Goal: Use online tool/utility: Utilize a website feature to perform a specific function

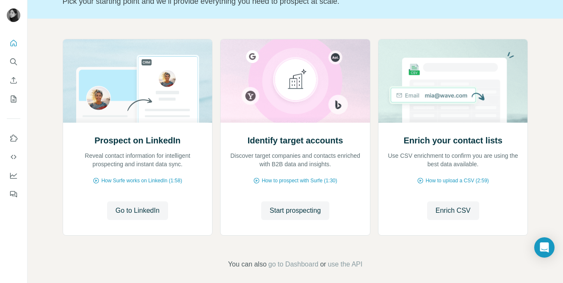
scroll to position [73, 0]
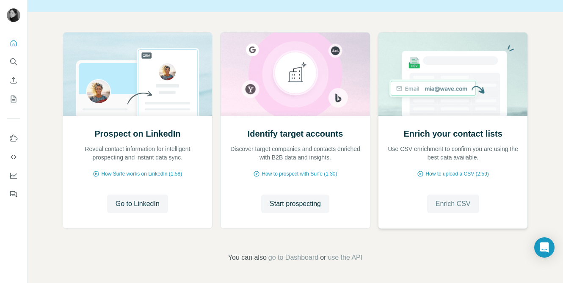
click at [437, 211] on button "Enrich CSV" at bounding box center [453, 204] width 52 height 19
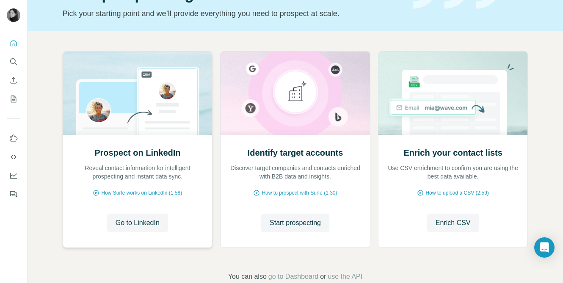
scroll to position [38, 0]
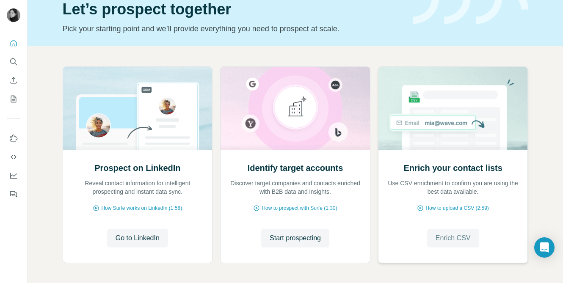
click at [451, 242] on span "Enrich CSV" at bounding box center [452, 238] width 35 height 10
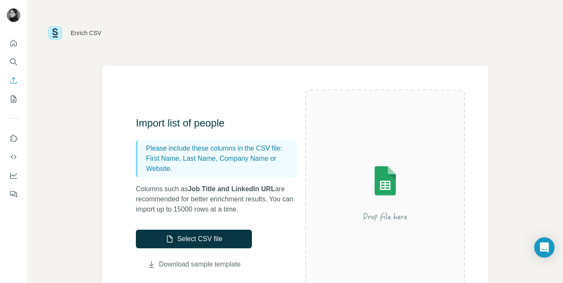
click at [171, 264] on link "Download sample template" at bounding box center [200, 264] width 82 height 10
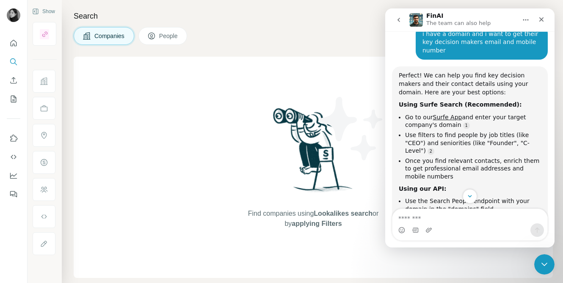
scroll to position [93, 0]
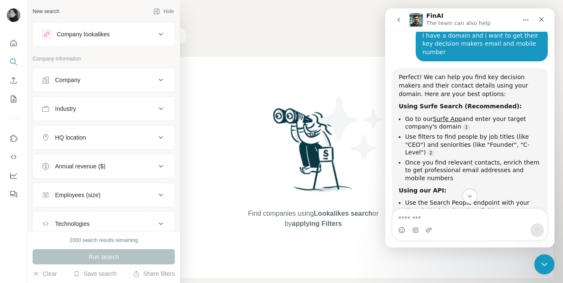
click at [62, 85] on button "Company" at bounding box center [103, 80] width 141 height 20
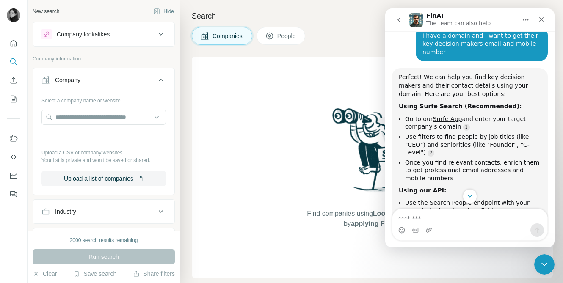
click at [108, 78] on div "Company" at bounding box center [98, 80] width 114 height 8
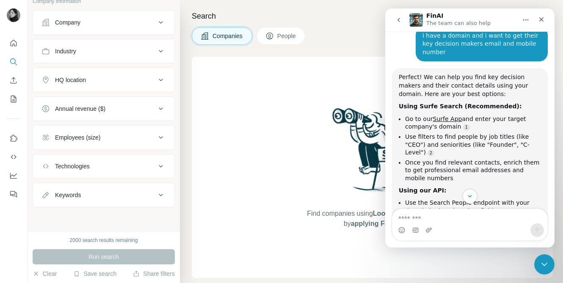
scroll to position [0, 0]
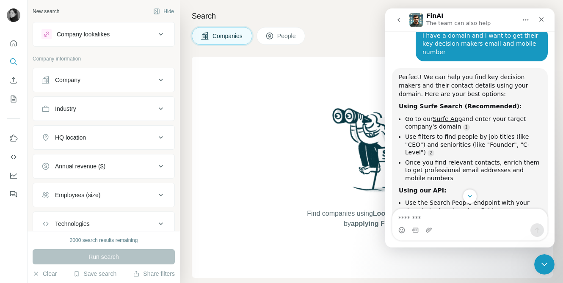
click at [131, 81] on div "Company" at bounding box center [98, 80] width 114 height 8
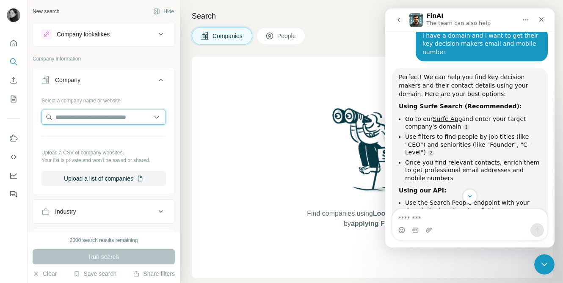
click at [110, 118] on input "text" at bounding box center [103, 117] width 124 height 15
click at [160, 77] on icon at bounding box center [161, 80] width 10 height 10
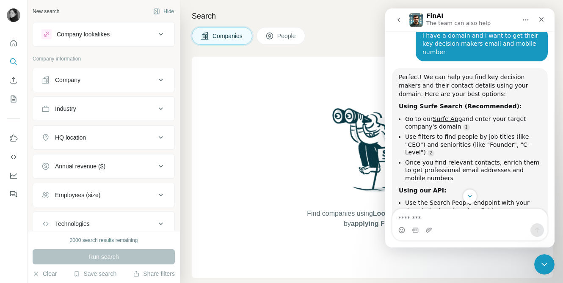
click at [146, 83] on div "Company" at bounding box center [98, 80] width 114 height 8
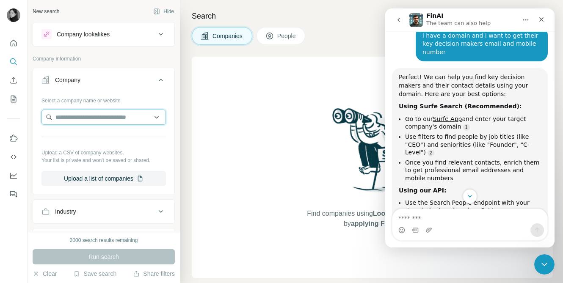
click at [114, 121] on input "text" at bounding box center [103, 117] width 124 height 15
type input "*"
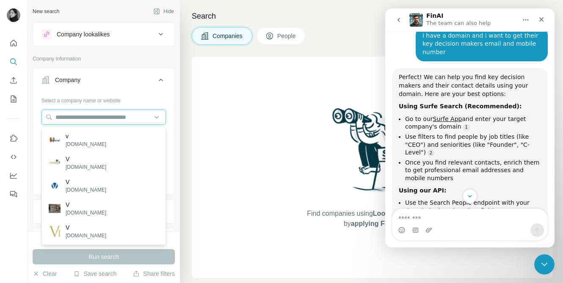
paste input "**********"
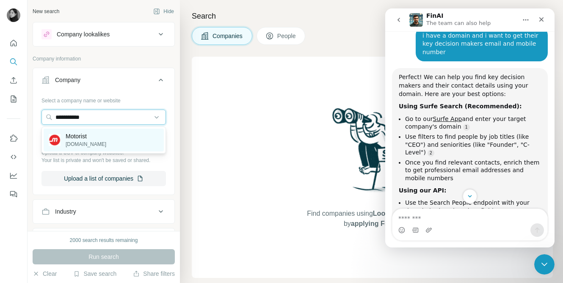
type input "**********"
click at [90, 146] on p "[DOMAIN_NAME]" at bounding box center [86, 144] width 41 height 8
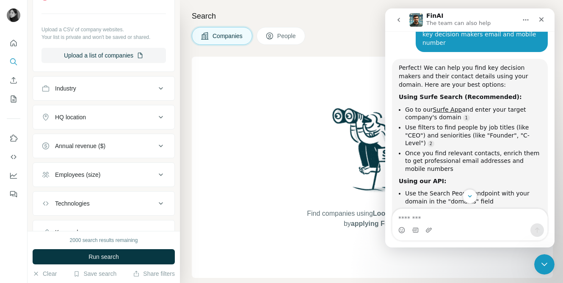
scroll to position [185, 0]
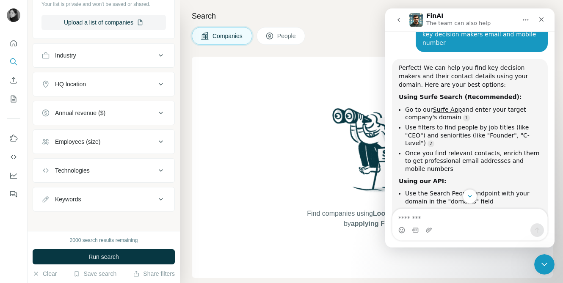
click at [128, 146] on div "Employees (size)" at bounding box center [98, 141] width 114 height 8
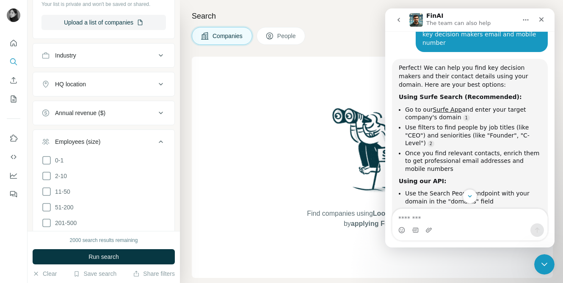
click at [155, 144] on div "Employees (size)" at bounding box center [98, 141] width 114 height 8
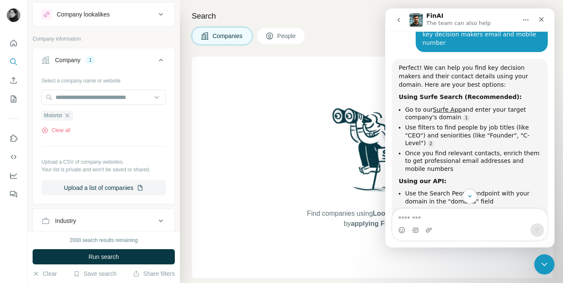
scroll to position [0, 0]
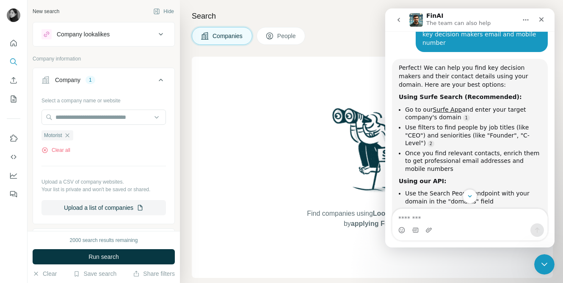
click at [159, 36] on icon at bounding box center [161, 34] width 10 height 10
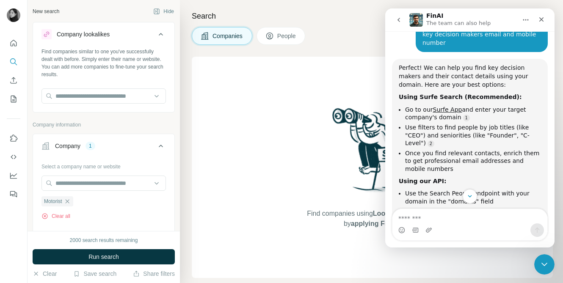
click at [159, 36] on icon at bounding box center [161, 34] width 10 height 10
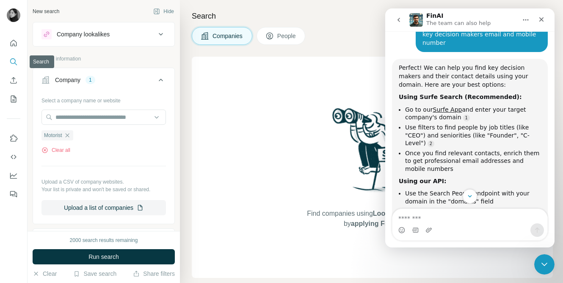
click at [11, 63] on icon "Search" at bounding box center [13, 62] width 8 height 8
click at [540, 16] on icon "Close" at bounding box center [541, 19] width 7 height 7
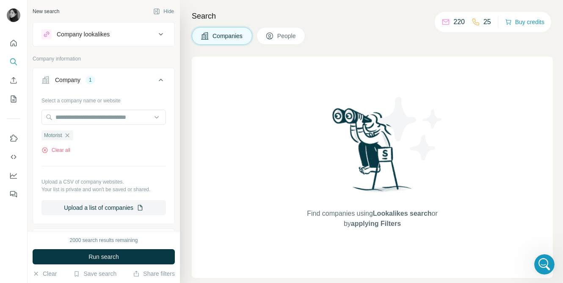
scroll to position [311, 0]
